Goal: Task Accomplishment & Management: Manage account settings

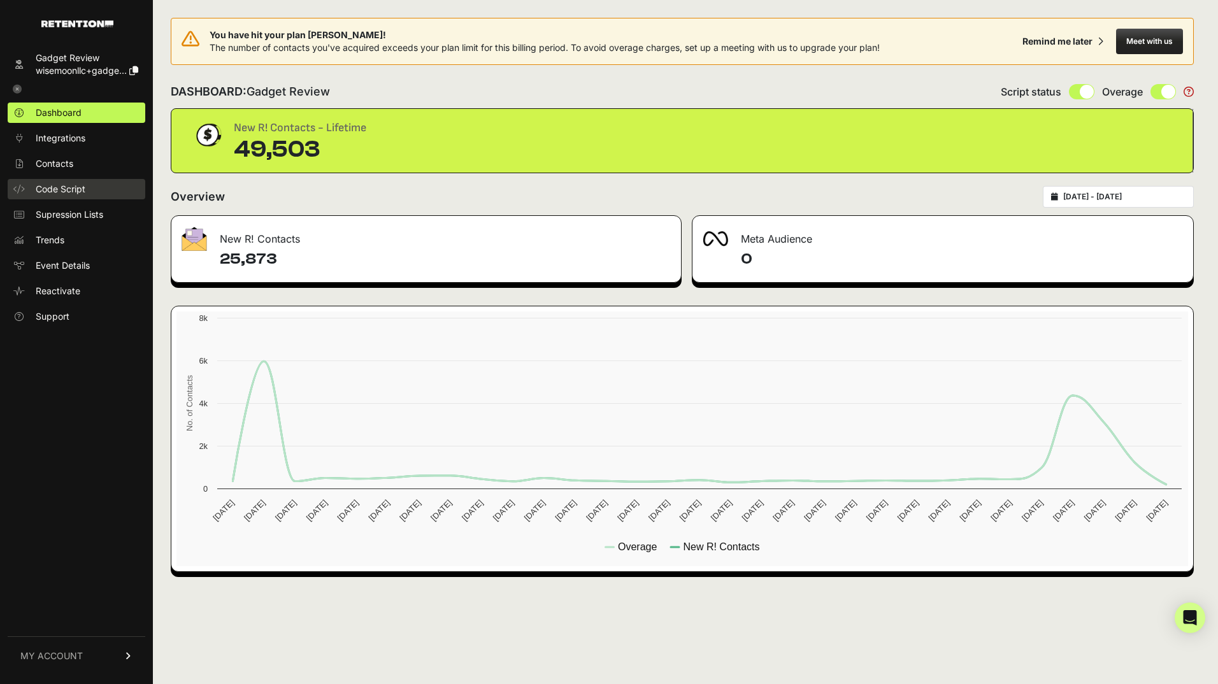
click at [61, 190] on span "Code Script" at bounding box center [61, 189] width 50 height 13
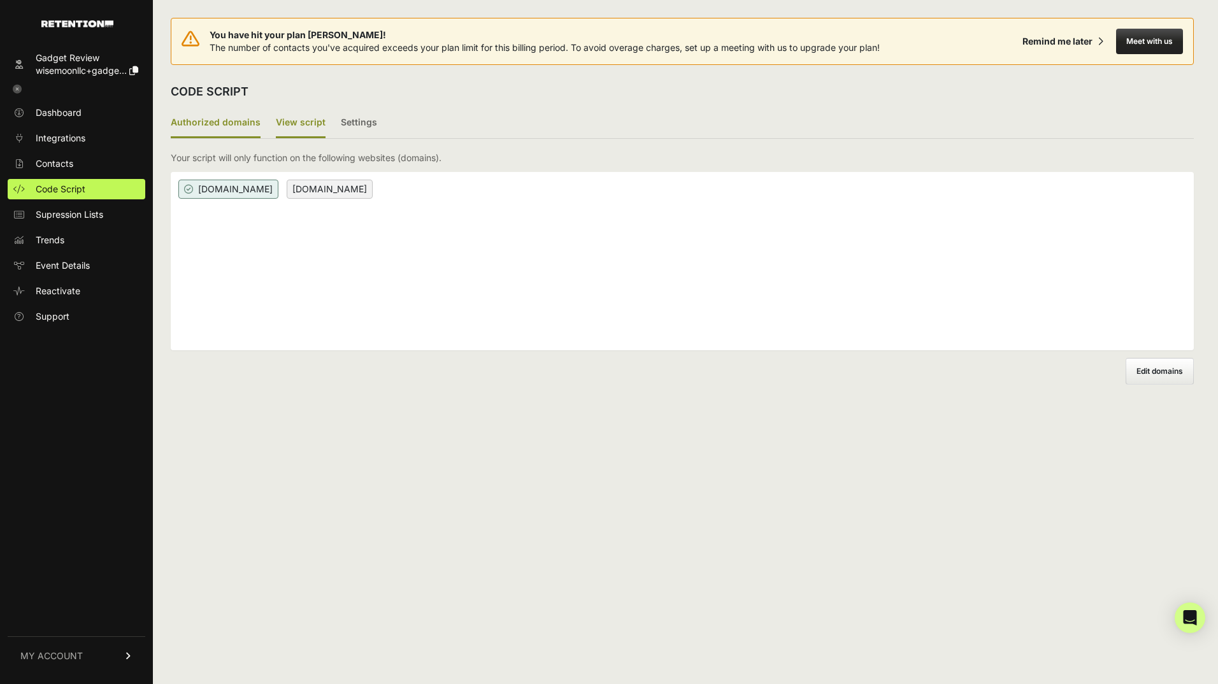
click at [313, 117] on label "View script" at bounding box center [301, 123] width 50 height 30
click at [0, 0] on input "View script" at bounding box center [0, 0] width 0 height 0
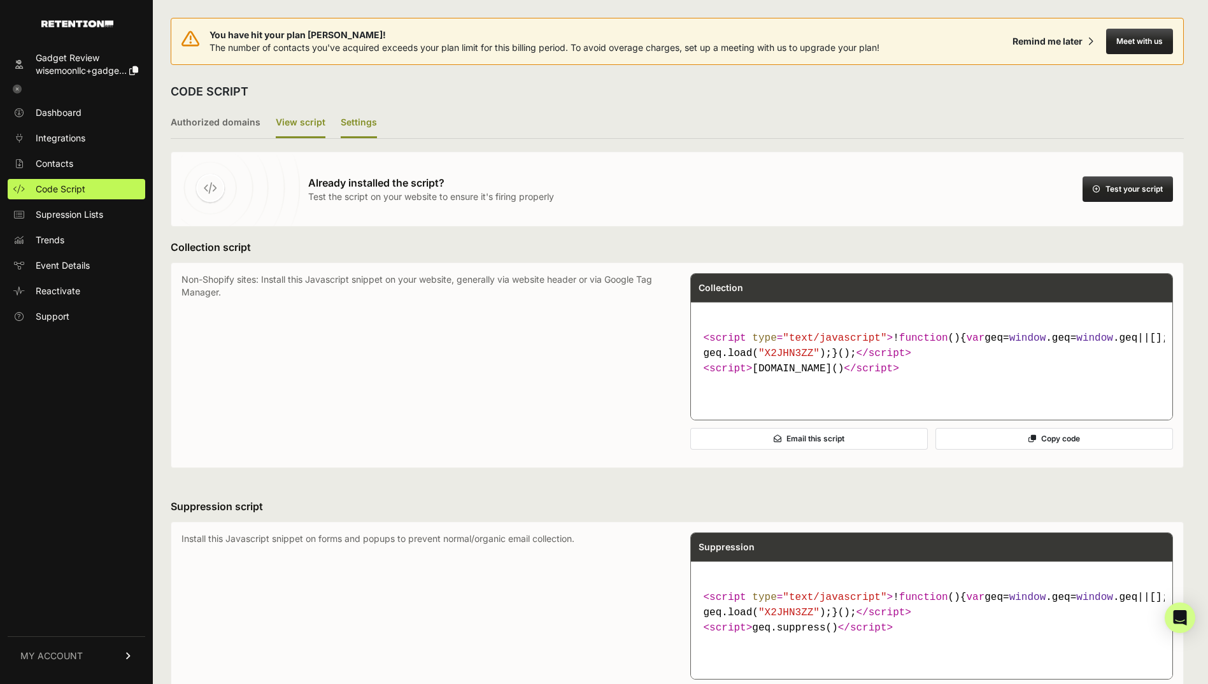
click at [366, 122] on label "Settings" at bounding box center [359, 123] width 36 height 30
click at [0, 0] on input "Settings" at bounding box center [0, 0] width 0 height 0
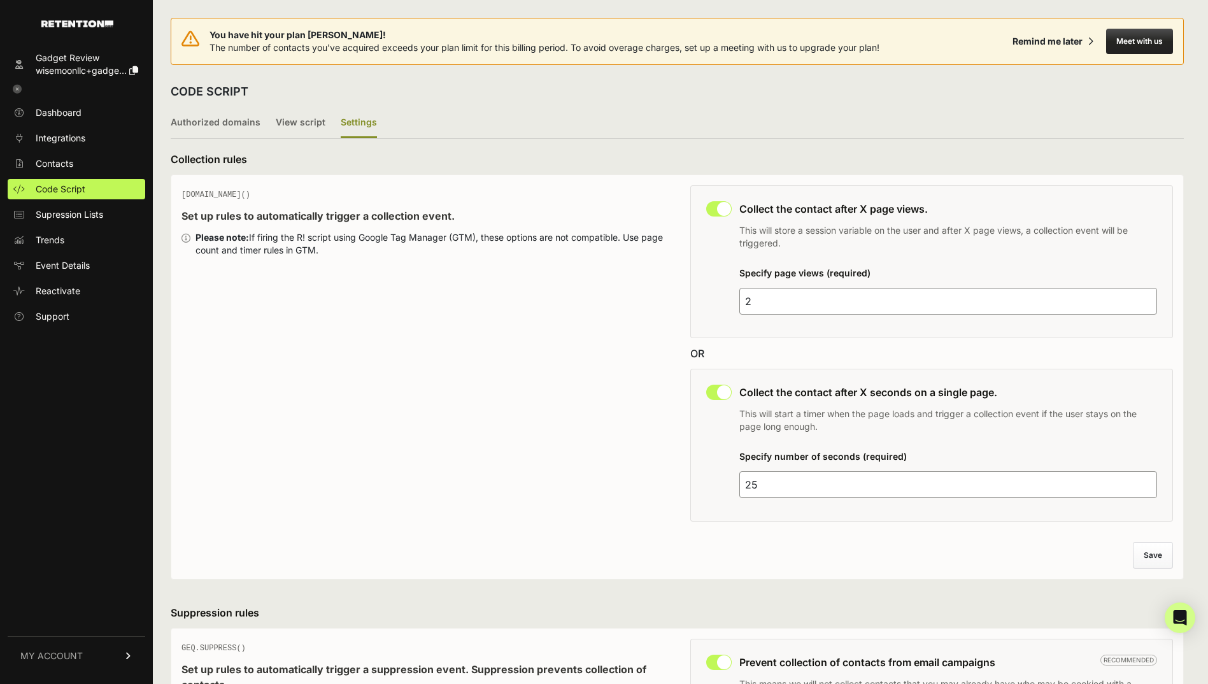
click at [725, 213] on input "checkbox" at bounding box center [718, 208] width 25 height 15
checkbox input "false"
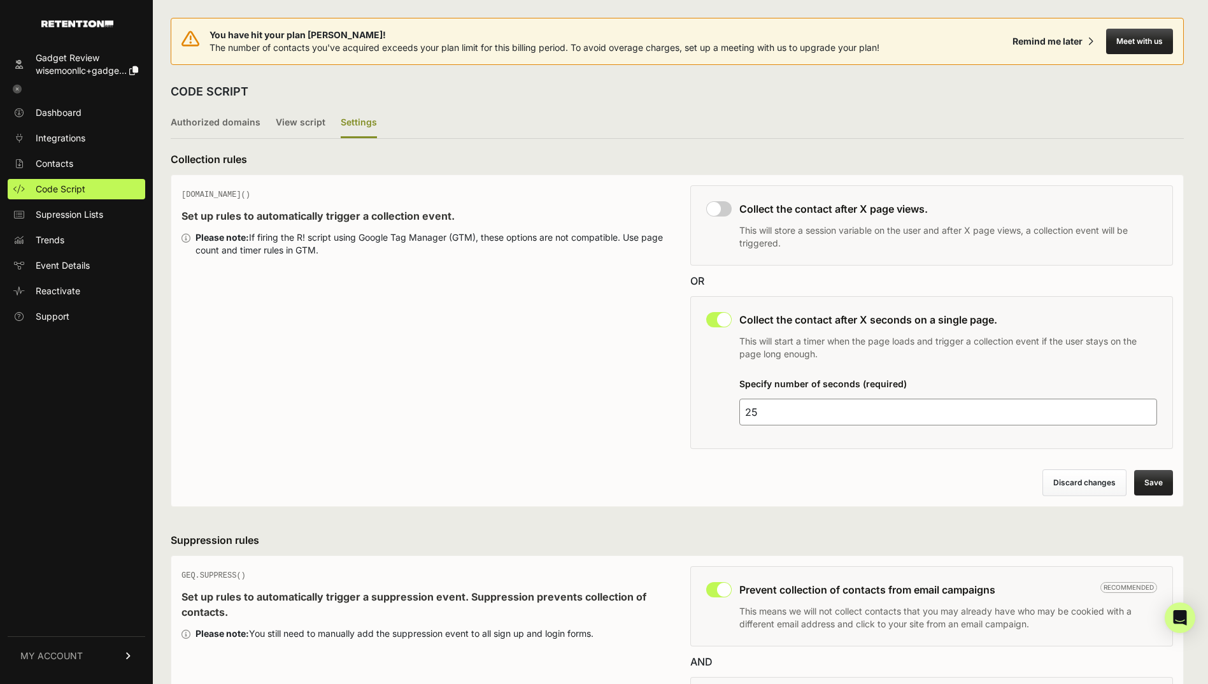
click at [716, 317] on input "checkbox" at bounding box center [718, 319] width 25 height 15
checkbox input "false"
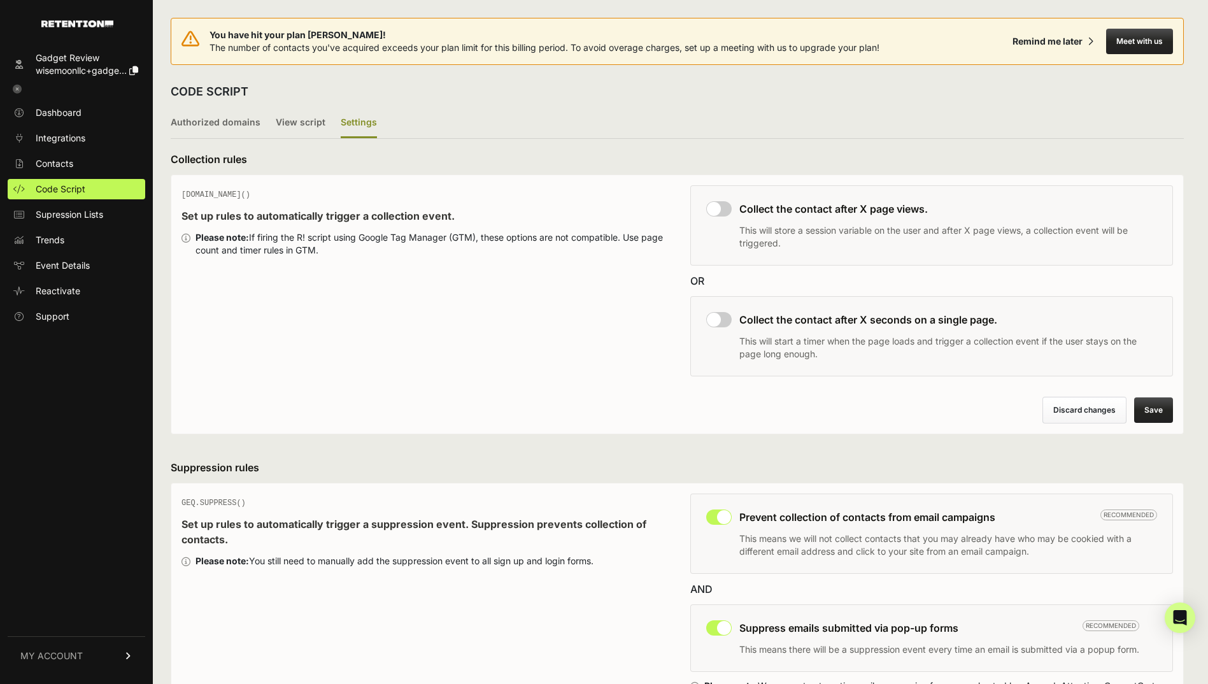
click at [1164, 406] on button "Save" at bounding box center [1154, 409] width 39 height 25
click at [55, 115] on span "Dashboard" at bounding box center [59, 112] width 46 height 13
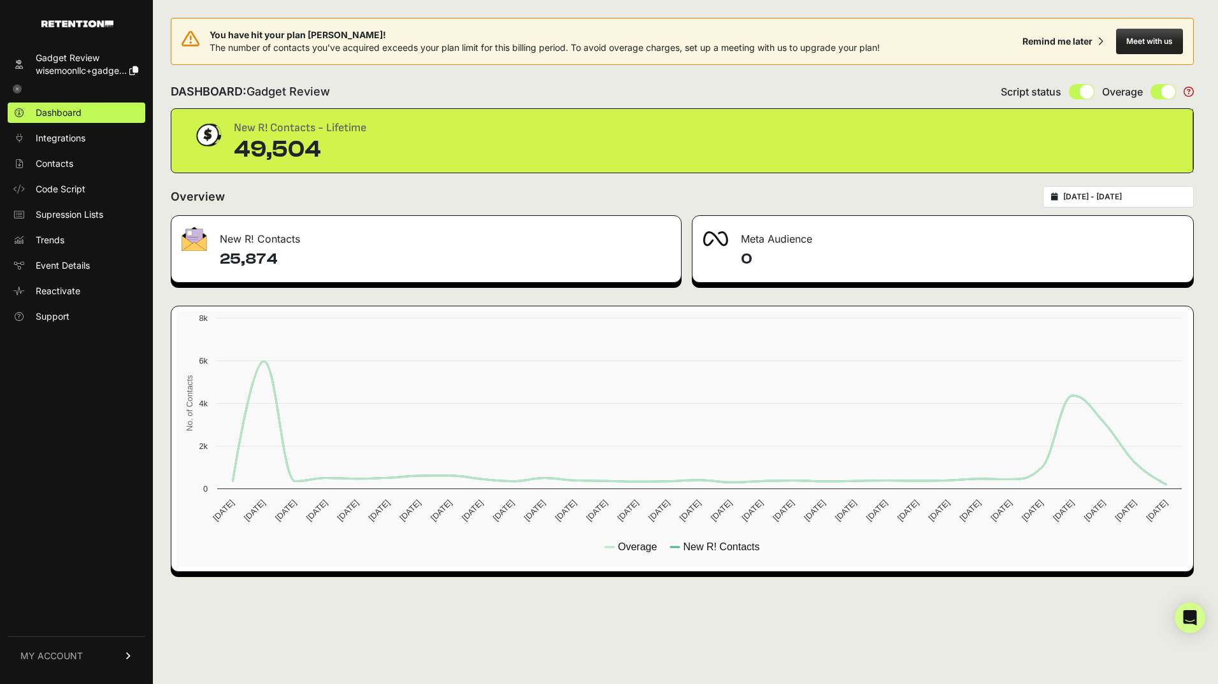
click at [18, 87] on icon at bounding box center [17, 89] width 9 height 9
